Goal: Information Seeking & Learning: Find specific page/section

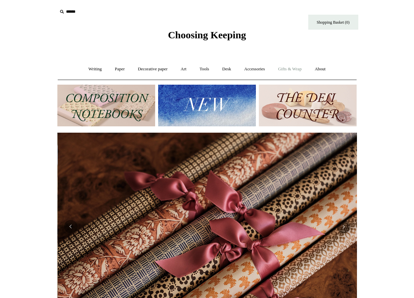
scroll to position [0, 599]
click at [302, 65] on link "Gifts & Wrap +" at bounding box center [290, 69] width 36 height 18
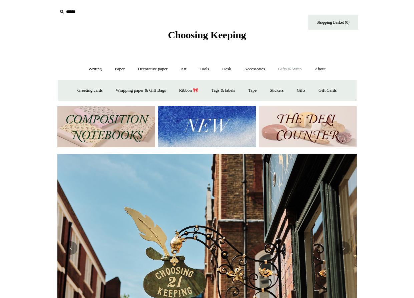
scroll to position [0, 299]
click at [87, 86] on link "Greeting cards +" at bounding box center [89, 91] width 37 height 18
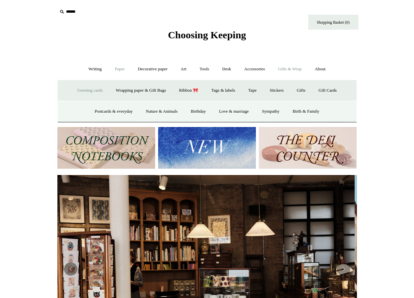
scroll to position [0, 0]
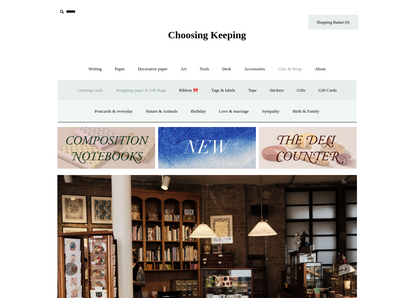
click at [119, 88] on link "Wrapping paper & Gift Bags" at bounding box center [141, 91] width 62 height 18
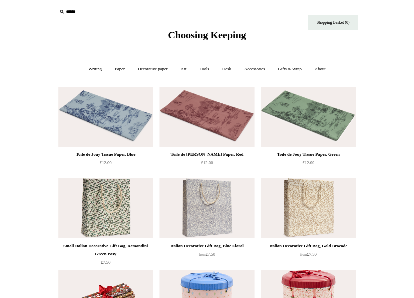
click at [157, 35] on div "Choosing Keeping" at bounding box center [206, 20] width 333 height 41
click at [170, 35] on span "Choosing Keeping" at bounding box center [207, 34] width 78 height 11
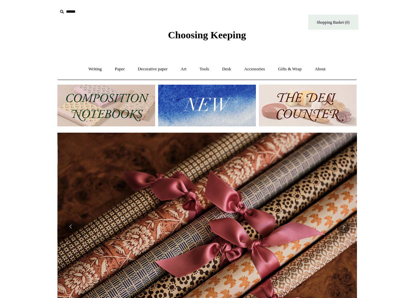
scroll to position [0, 599]
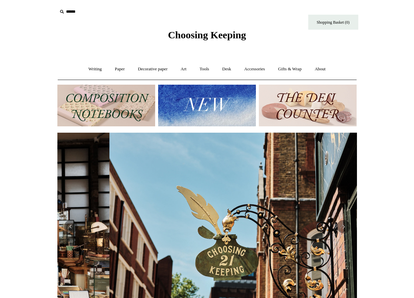
click at [61, 10] on icon at bounding box center [61, 11] width 7 height 7
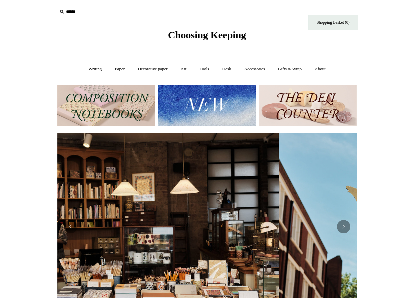
scroll to position [0, 0]
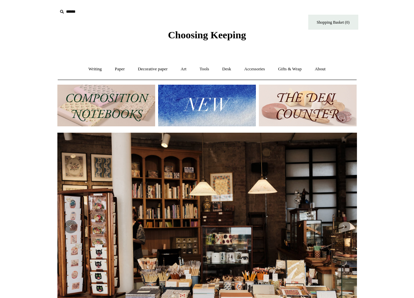
click at [73, 13] on input "text" at bounding box center [98, 12] width 82 height 12
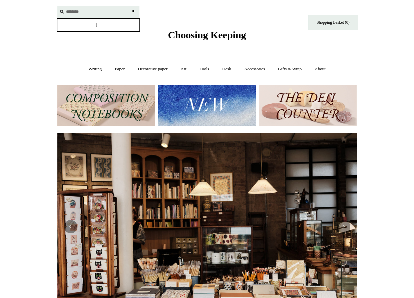
type input "********"
click at [133, 11] on input "*" at bounding box center [133, 12] width 7 height 12
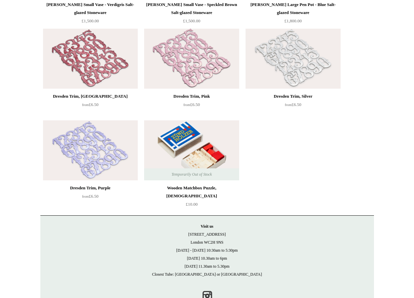
scroll to position [1586, 0]
